Goal: Task Accomplishment & Management: Use online tool/utility

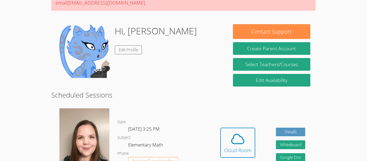
scroll to position [70, 0]
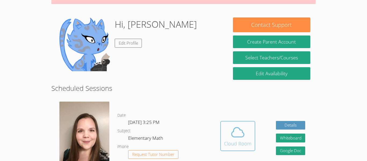
click at [240, 137] on icon at bounding box center [238, 131] width 12 height 9
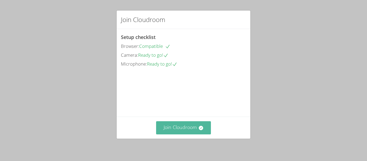
click at [196, 121] on button "Join Cloudroom" at bounding box center [183, 127] width 55 height 13
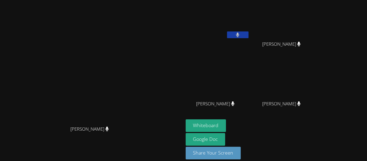
click at [241, 34] on button at bounding box center [238, 34] width 22 height 7
click at [238, 34] on icon at bounding box center [238, 35] width 6 height 5
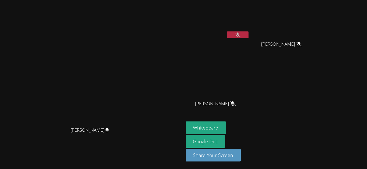
click at [244, 35] on button at bounding box center [238, 34] width 22 height 7
click at [239, 35] on icon at bounding box center [238, 35] width 6 height 5
click at [240, 34] on icon at bounding box center [238, 35] width 6 height 5
click at [241, 38] on button at bounding box center [238, 34] width 22 height 7
click at [241, 35] on icon at bounding box center [238, 35] width 6 height 5
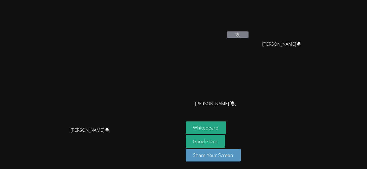
click at [238, 33] on icon at bounding box center [238, 35] width 6 height 5
click at [240, 34] on icon at bounding box center [238, 35] width 6 height 5
click at [241, 35] on icon at bounding box center [238, 35] width 6 height 5
click at [241, 34] on icon at bounding box center [238, 35] width 6 height 5
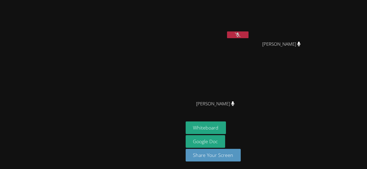
click at [249, 35] on button at bounding box center [238, 34] width 22 height 7
click at [239, 36] on icon at bounding box center [237, 35] width 3 height 5
click at [249, 35] on button at bounding box center [238, 34] width 22 height 7
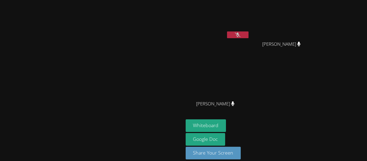
click at [316, 83] on div "[PERSON_NAME] [PERSON_NAME] [PERSON_NAME] [PERSON_NAME] [PERSON_NAME] [PERSON_N…" at bounding box center [251, 60] width 130 height 117
click at [226, 122] on button "Whiteboard" at bounding box center [206, 125] width 41 height 13
click at [249, 34] on button at bounding box center [238, 34] width 22 height 7
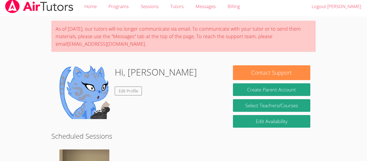
scroll to position [2, 0]
